Goal: Transaction & Acquisition: Purchase product/service

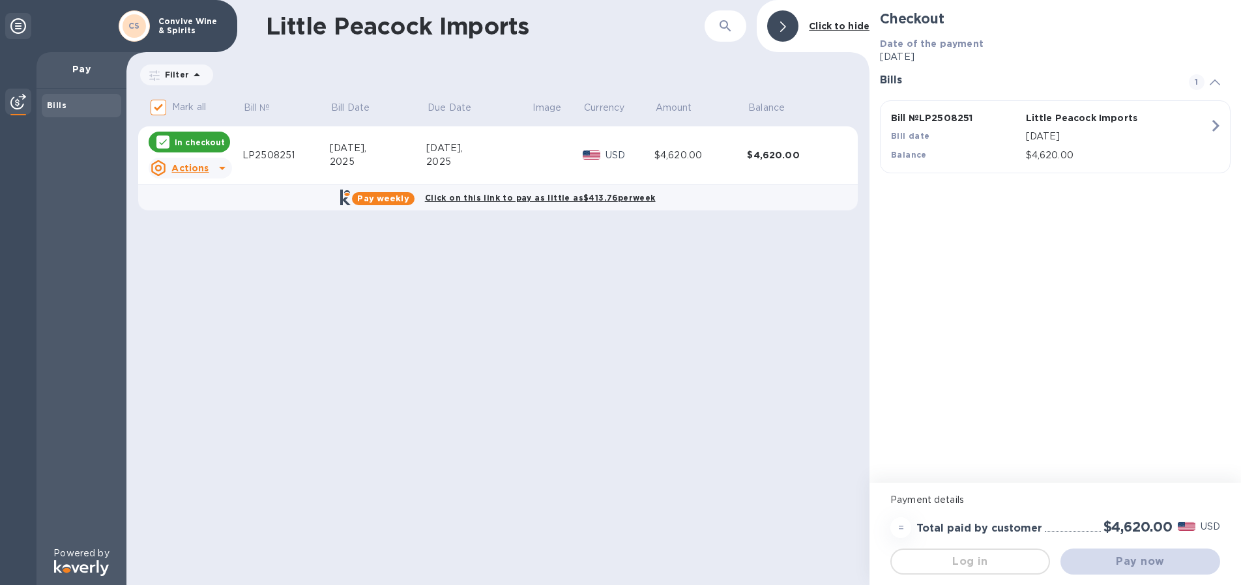
checkbox input "false"
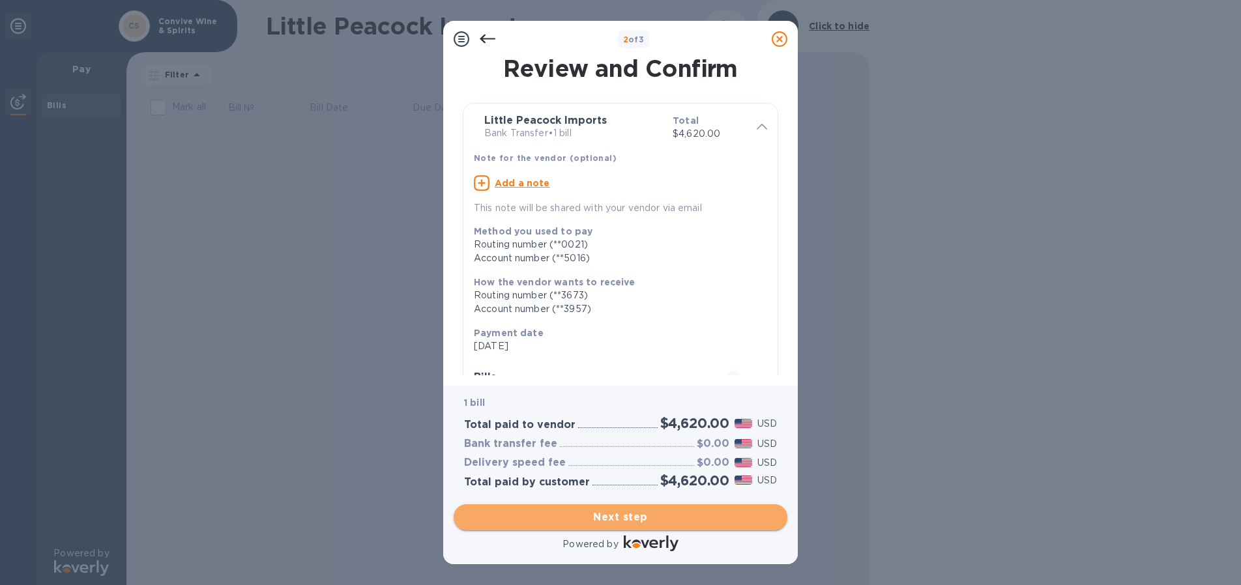
click at [642, 518] on span "Next step" at bounding box center [620, 518] width 313 height 16
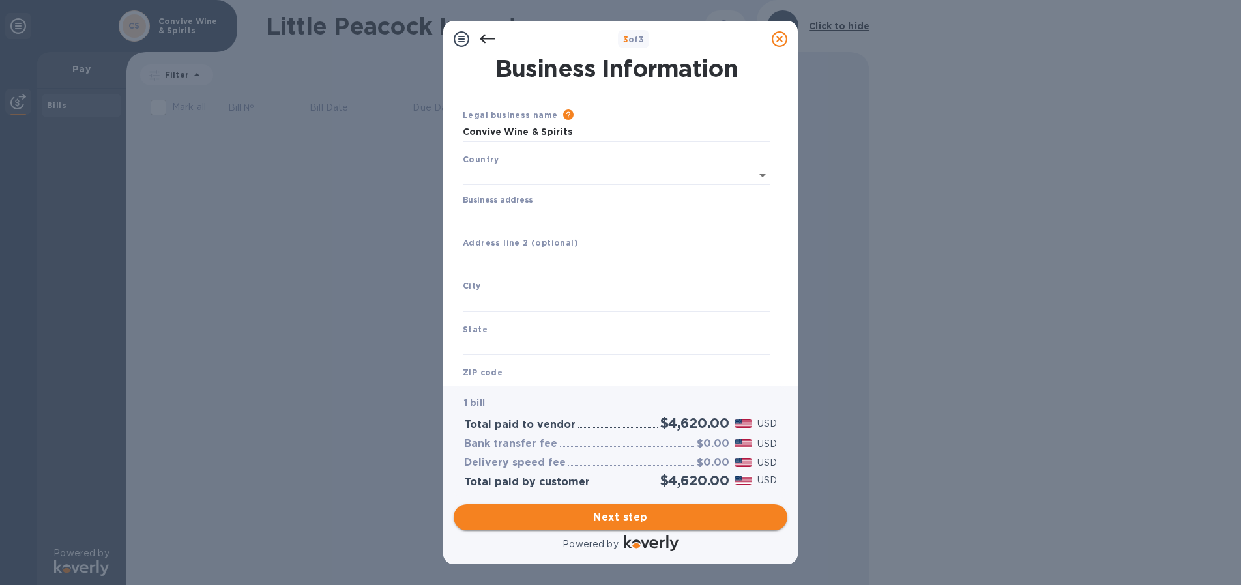
type input "[GEOGRAPHIC_DATA]"
click at [472, 212] on input "Business address" at bounding box center [617, 213] width 308 height 20
type input "[STREET_ADDRESS]"
click at [500, 298] on input "text" at bounding box center [617, 300] width 308 height 20
type input "[US_STATE]"
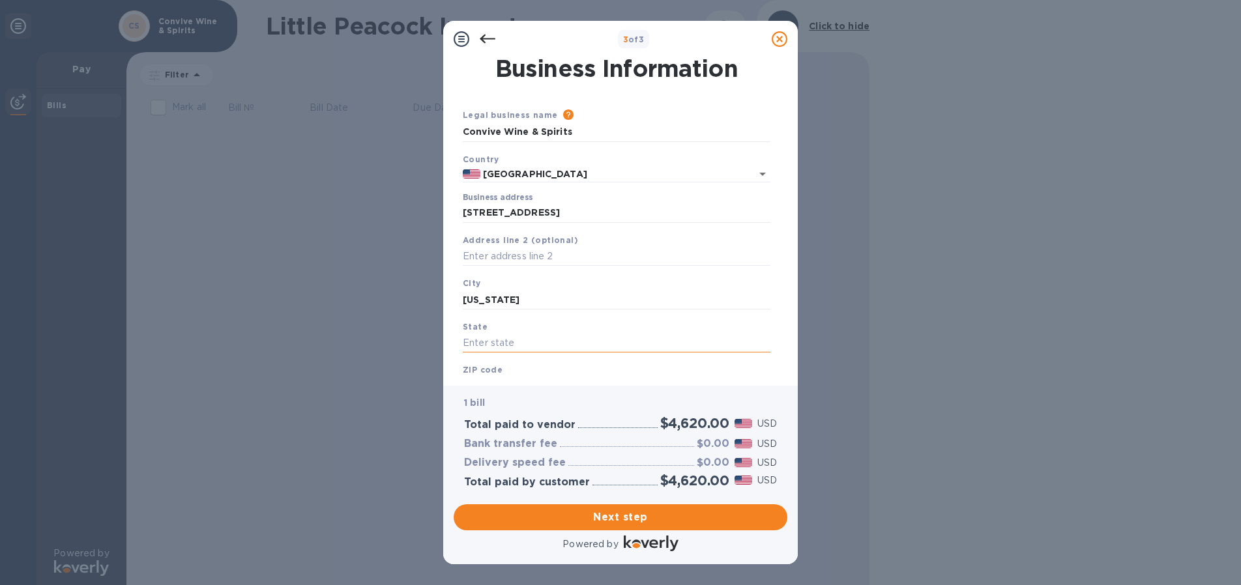
click at [519, 341] on input "text" at bounding box center [617, 344] width 308 height 20
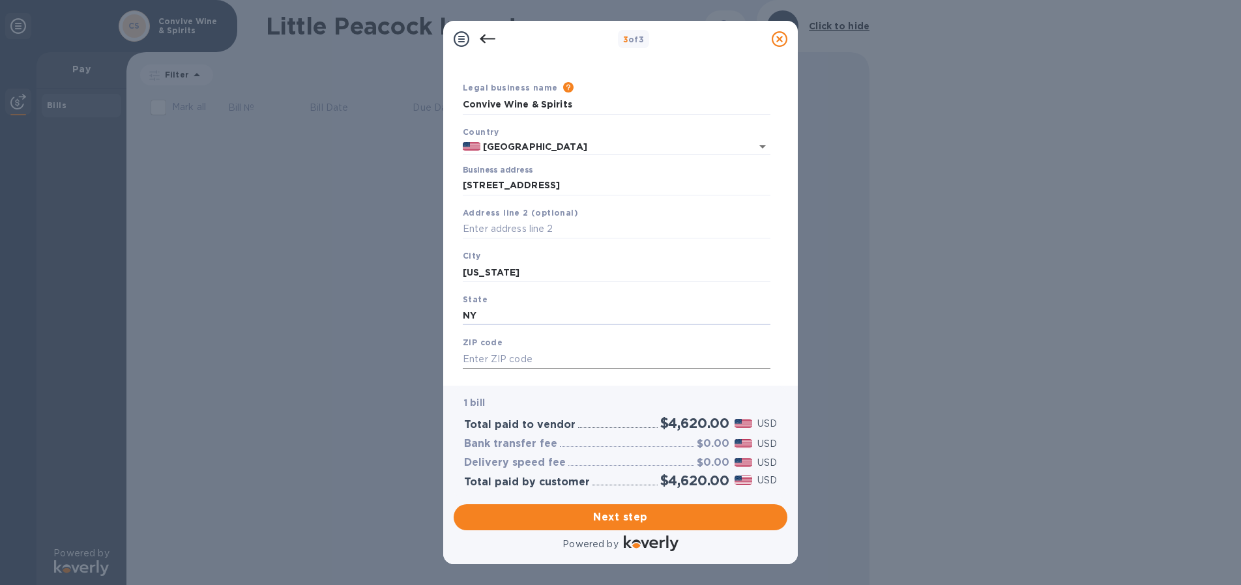
scroll to position [52, 0]
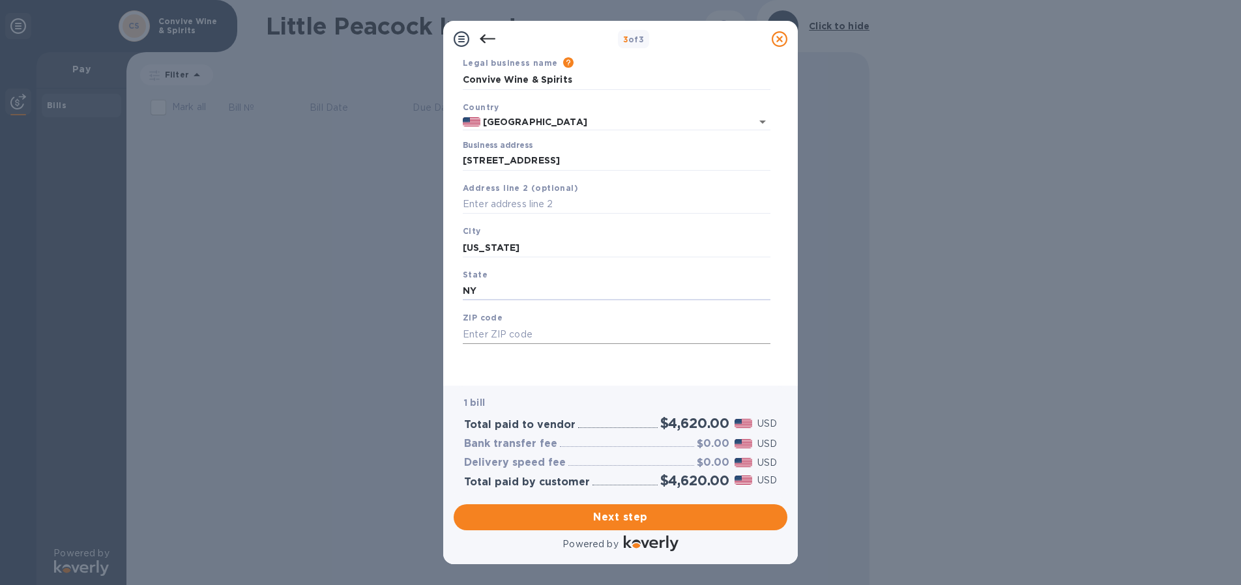
type input "NY"
click at [515, 332] on input "text" at bounding box center [617, 335] width 308 height 20
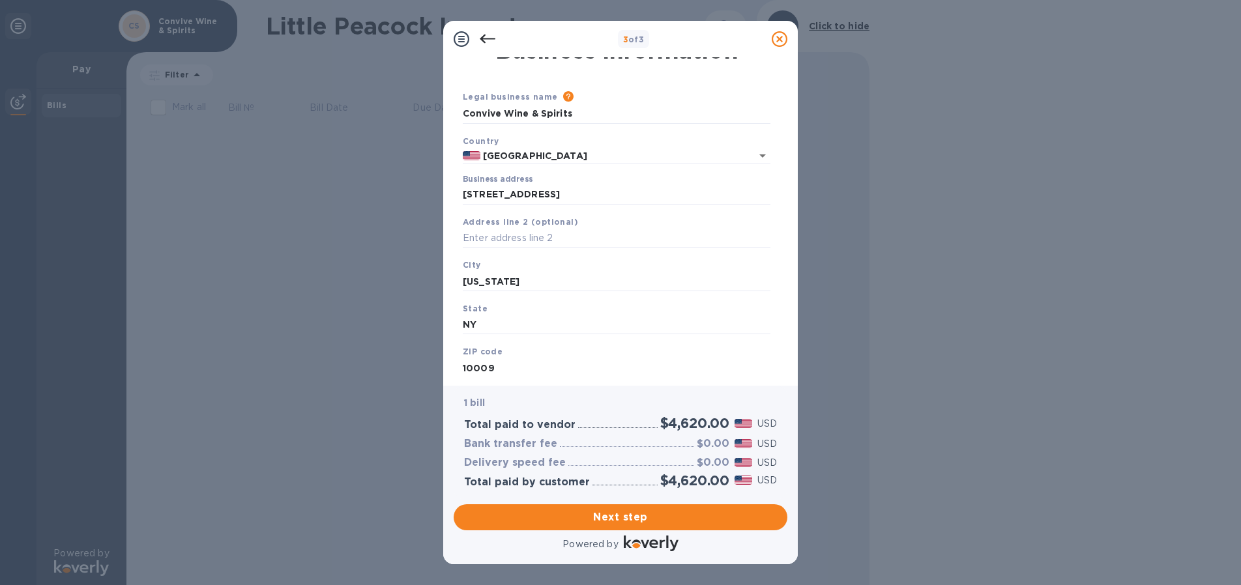
scroll to position [0, 0]
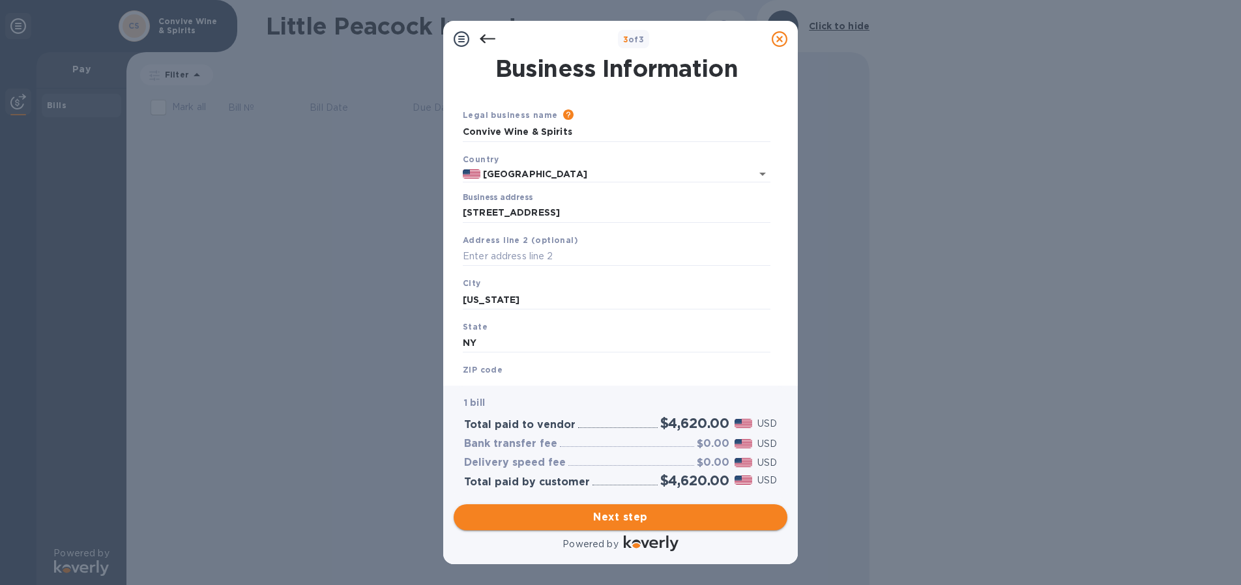
type input "10009"
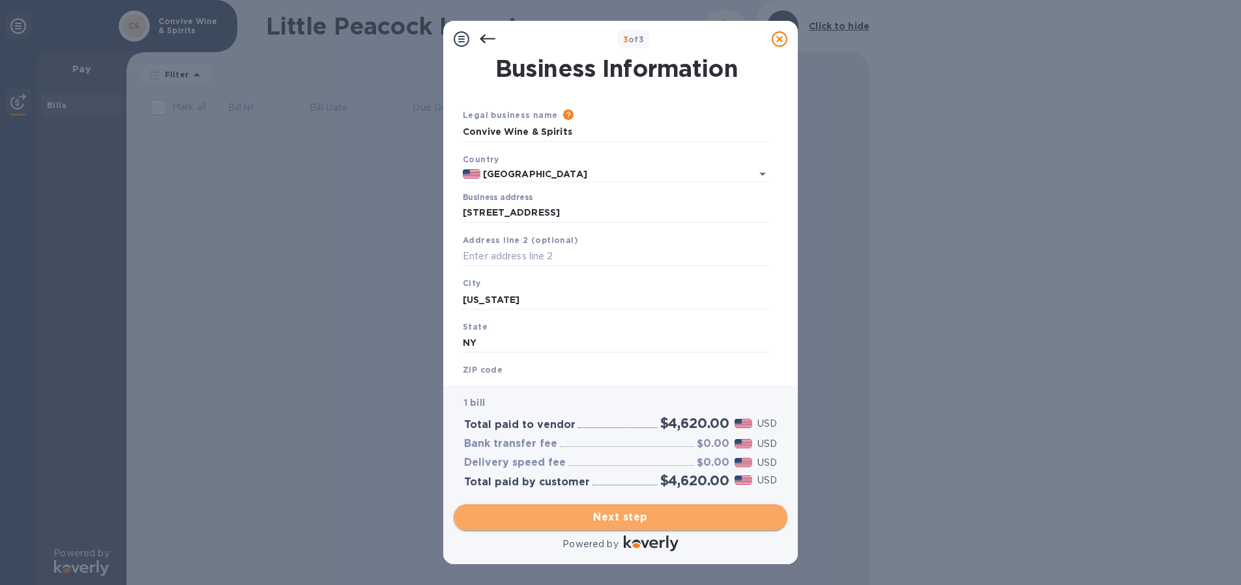
click at [638, 524] on span "Next step" at bounding box center [620, 518] width 313 height 16
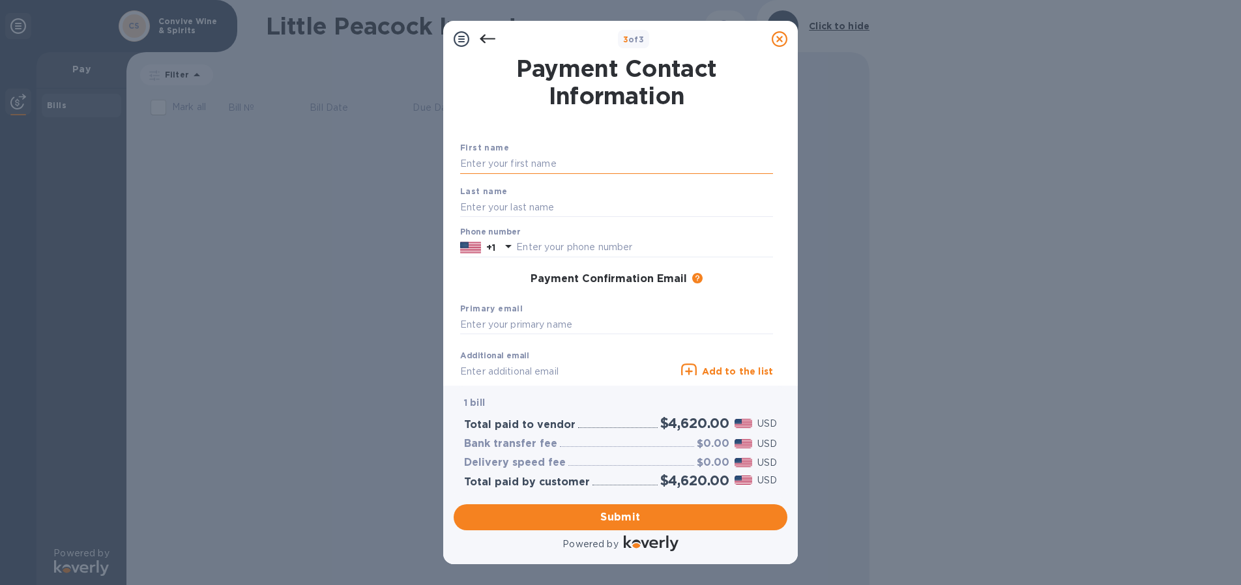
click at [517, 159] on input "text" at bounding box center [616, 164] width 313 height 20
type input "[PERSON_NAME]"
type input "Bayandin"
drag, startPoint x: 583, startPoint y: 244, endPoint x: 533, endPoint y: 247, distance: 49.6
click at [533, 247] on input "9177575027" at bounding box center [644, 248] width 257 height 20
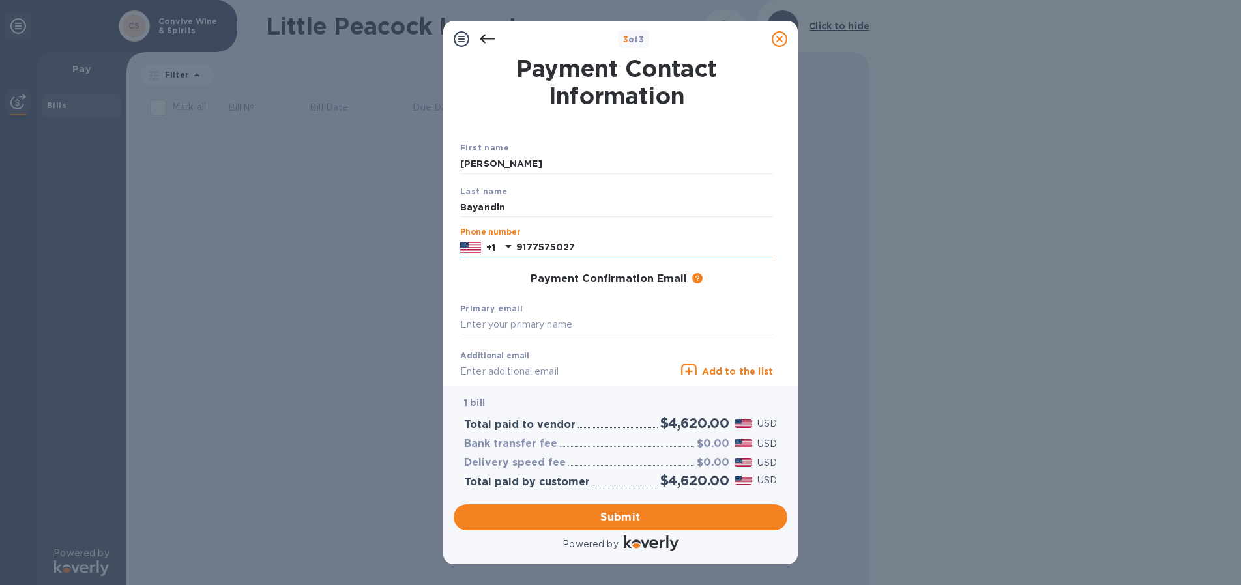
type input "9178228784"
click at [492, 323] on input "text" at bounding box center [616, 325] width 313 height 20
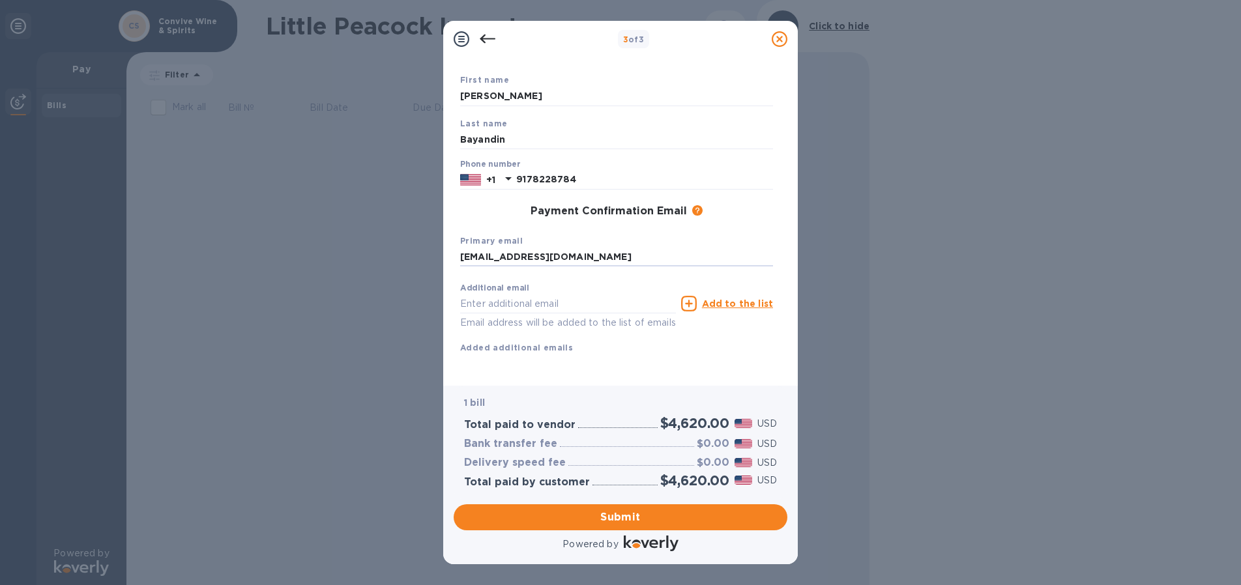
scroll to position [83, 0]
type input "[EMAIL_ADDRESS][DOMAIN_NAME]"
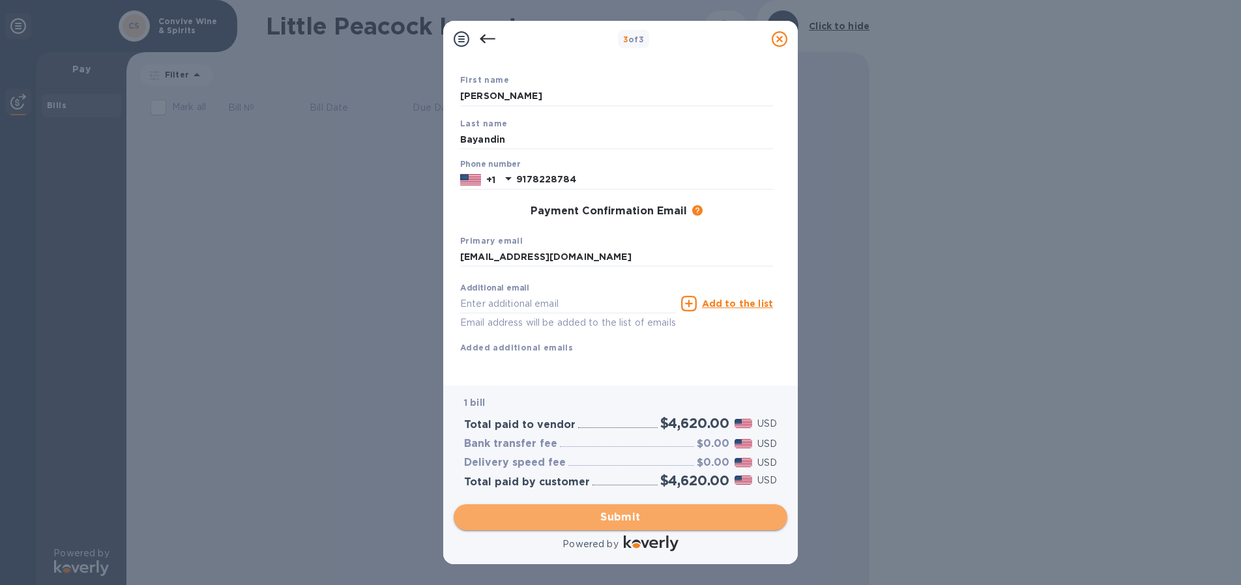
click at [642, 518] on span "Submit" at bounding box center [620, 518] width 313 height 16
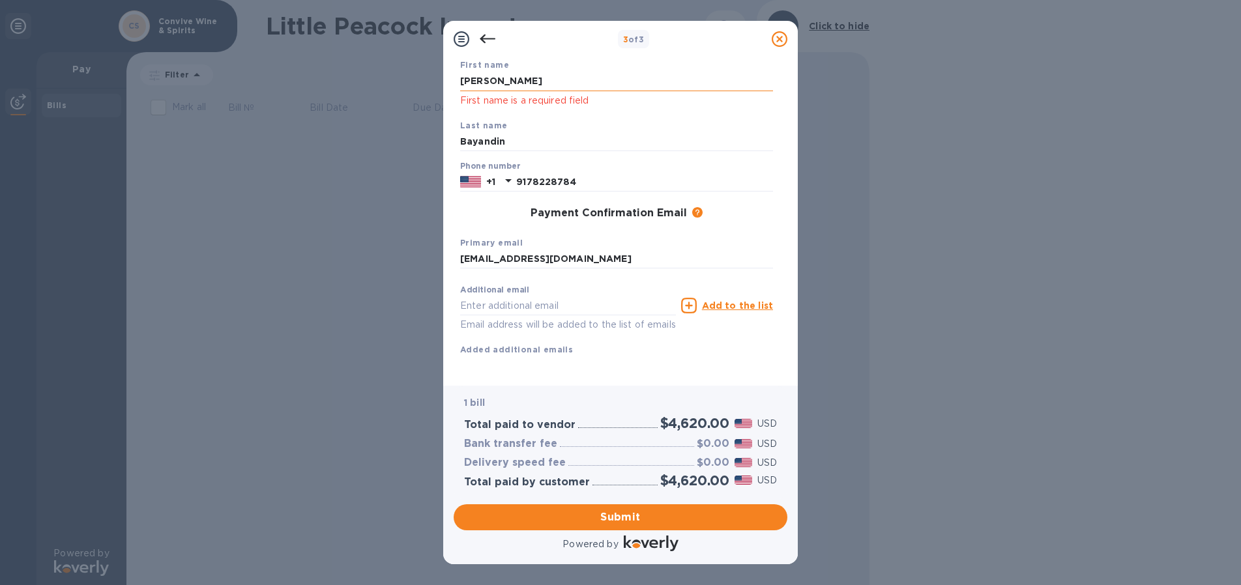
click at [530, 80] on input "[PERSON_NAME]" at bounding box center [616, 82] width 313 height 20
drag, startPoint x: 517, startPoint y: 79, endPoint x: 435, endPoint y: 76, distance: 81.5
click at [435, 76] on div "3 of 3 Payment Contact Information First name [PERSON_NAME] First name is a req…" at bounding box center [620, 292] width 1241 height 585
type input "[PERSON_NAME]"
drag, startPoint x: 511, startPoint y: 139, endPoint x: 426, endPoint y: 143, distance: 85.4
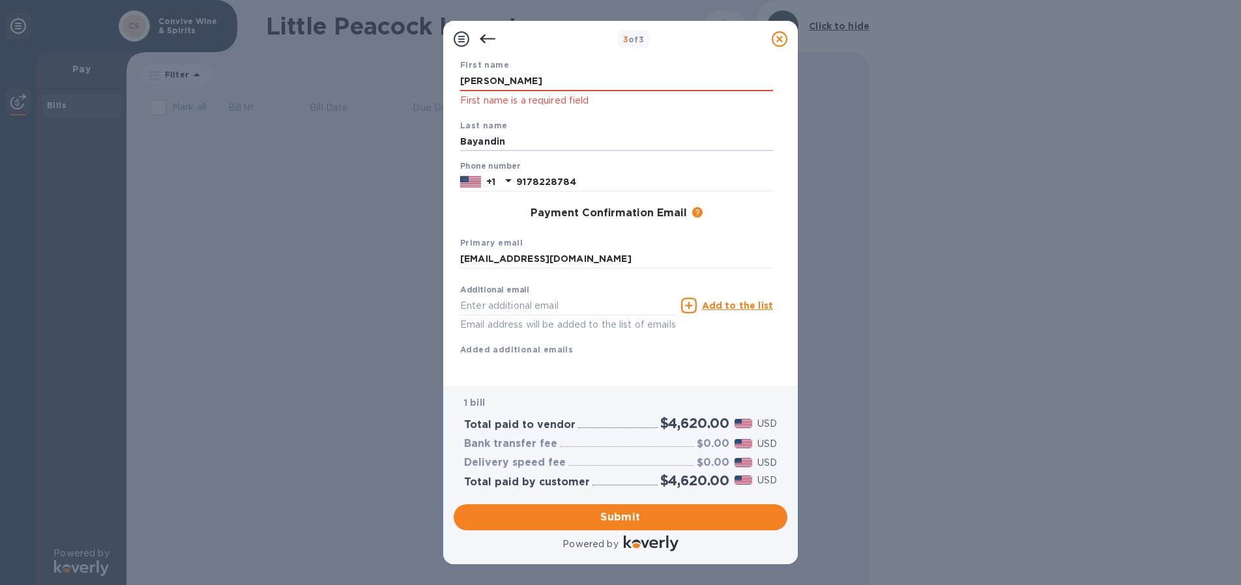
click at [426, 143] on div "3 of 3 Payment Contact Information First name [PERSON_NAME] First name is a req…" at bounding box center [620, 292] width 1241 height 585
type input "Bayandin"
click at [717, 179] on input "9178228784" at bounding box center [644, 182] width 257 height 20
click at [628, 518] on span "Submit" at bounding box center [620, 518] width 313 height 16
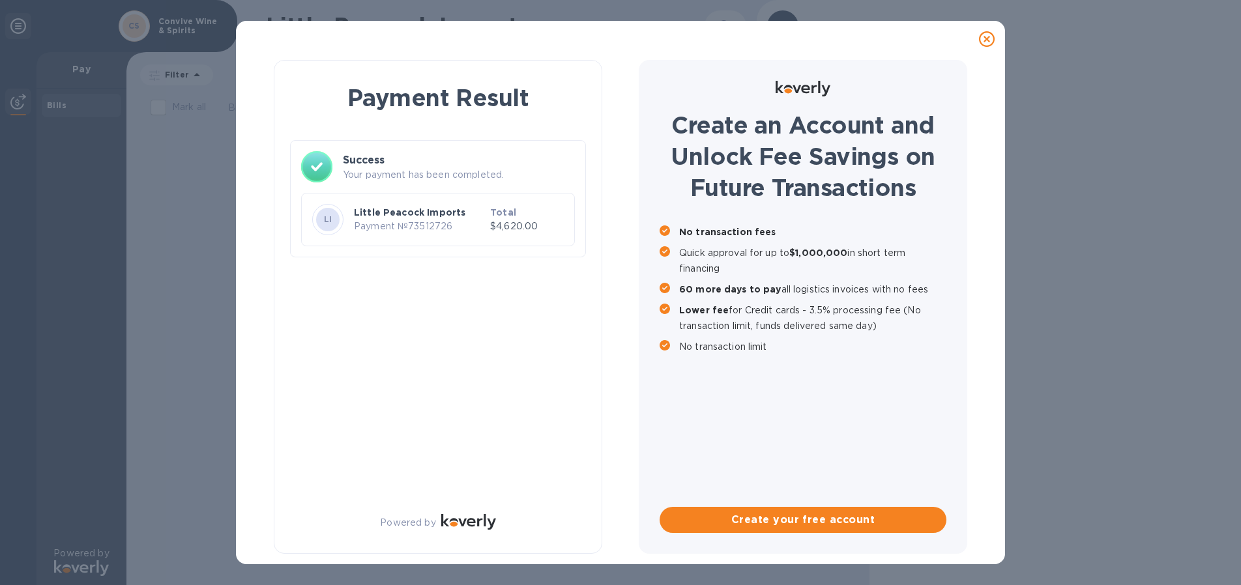
scroll to position [0, 0]
